Goal: Information Seeking & Learning: Learn about a topic

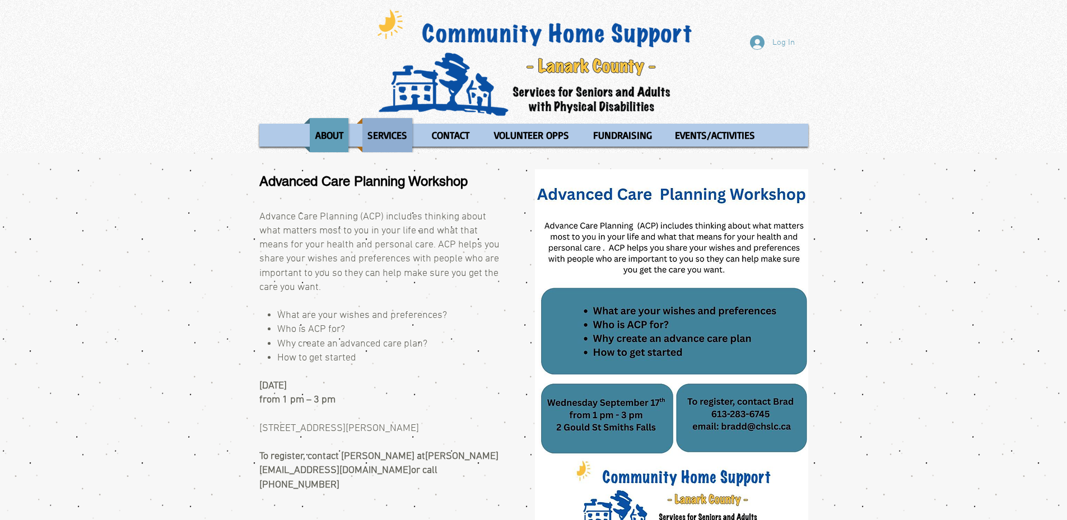
click at [382, 126] on p "SERVICES" at bounding box center [387, 135] width 50 height 34
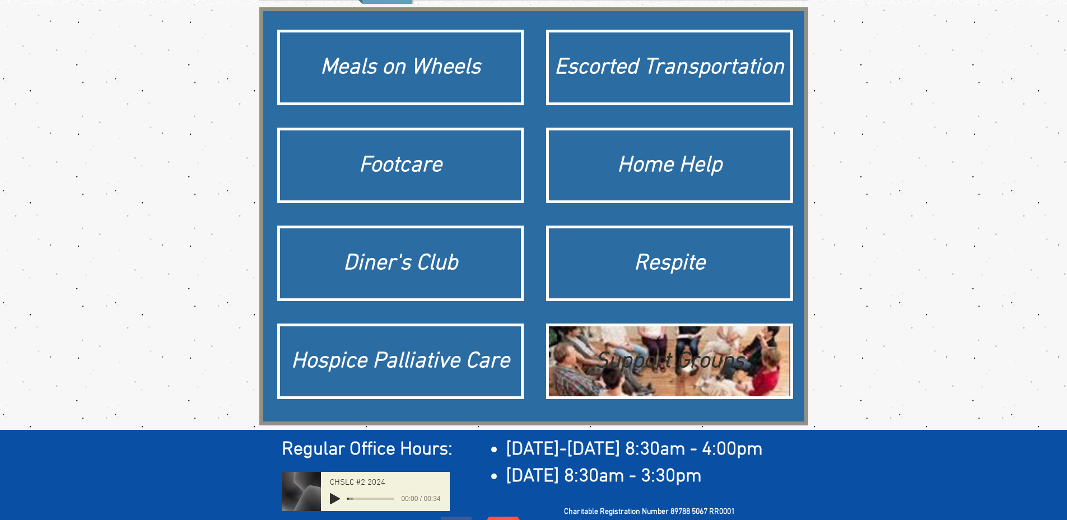
scroll to position [168, 0]
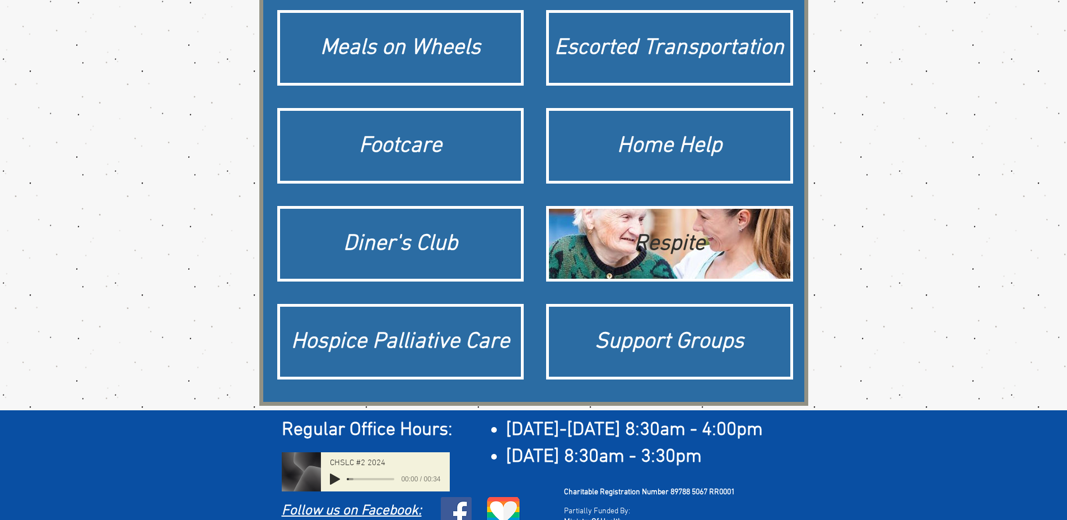
click at [690, 239] on div "Respite" at bounding box center [669, 243] width 230 height 31
